Goal: Find specific page/section: Find specific page/section

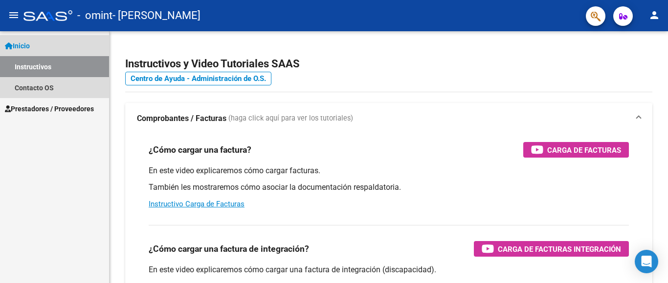
click at [89, 59] on link "Instructivos" at bounding box center [54, 66] width 109 height 21
click at [84, 43] on link "Inicio" at bounding box center [54, 45] width 109 height 21
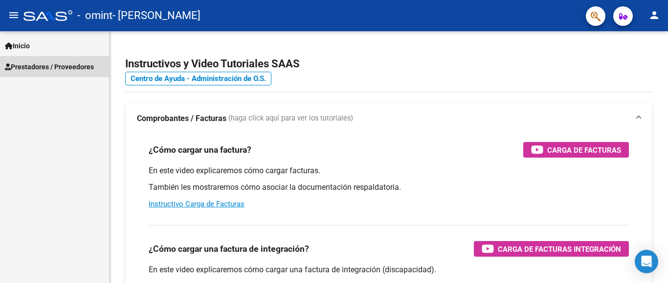
click at [81, 62] on span "Prestadores / Proveedores" at bounding box center [49, 67] width 89 height 11
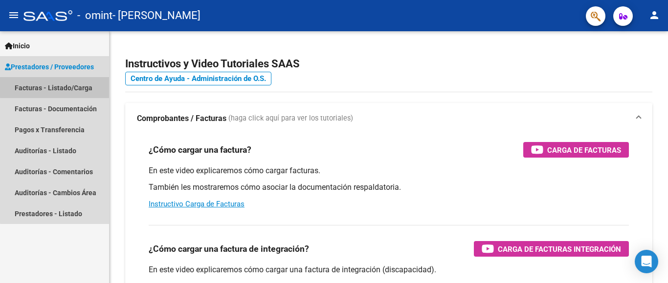
click at [81, 86] on link "Facturas - Listado/Carga" at bounding box center [54, 87] width 109 height 21
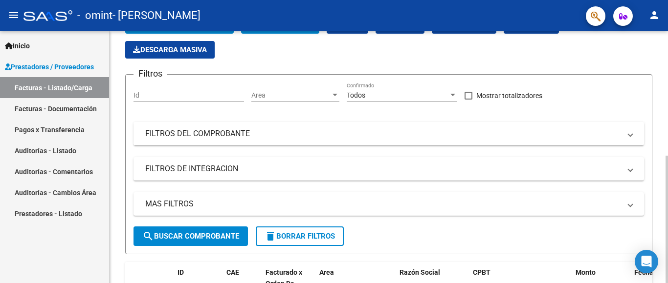
click at [667, 170] on div at bounding box center [666, 220] width 2 height 128
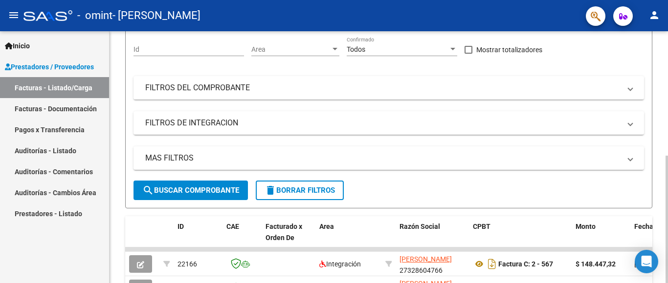
scroll to position [142, 0]
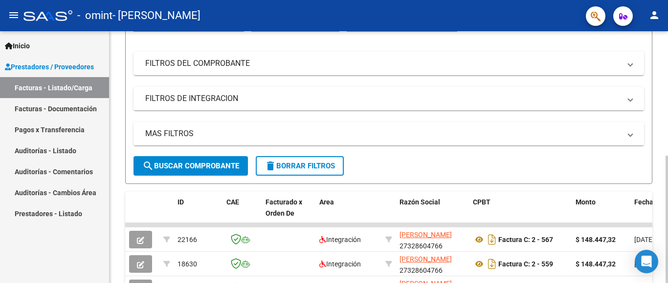
click at [667, 206] on div at bounding box center [666, 220] width 2 height 128
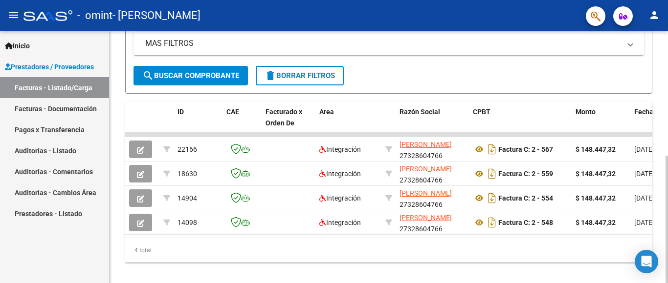
scroll to position [228, 0]
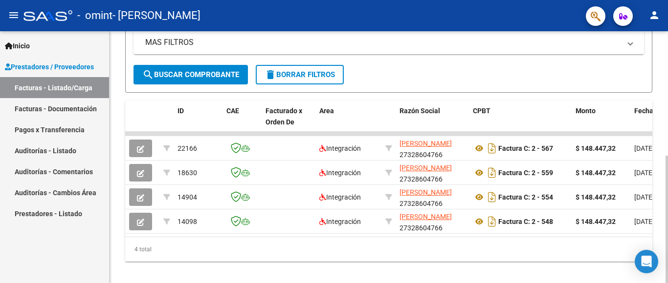
click at [667, 216] on div at bounding box center [666, 220] width 2 height 128
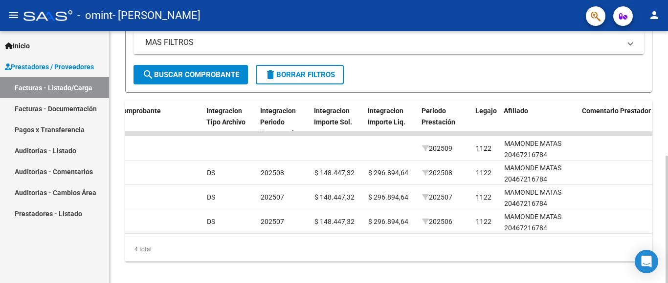
scroll to position [0, 977]
